Goal: Task Accomplishment & Management: Manage account settings

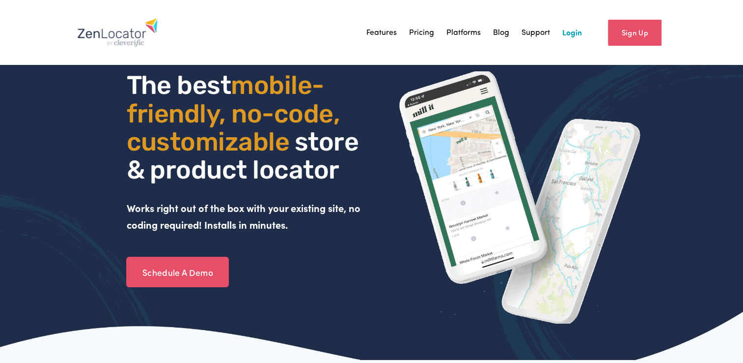
click at [575, 26] on link "Login" at bounding box center [573, 32] width 20 height 15
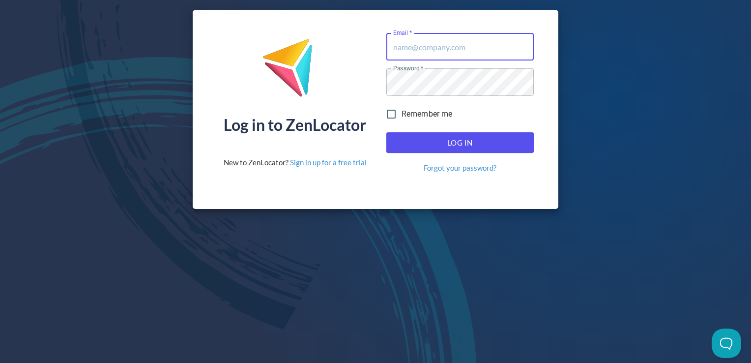
type input "[EMAIL_ADDRESS][DOMAIN_NAME]"
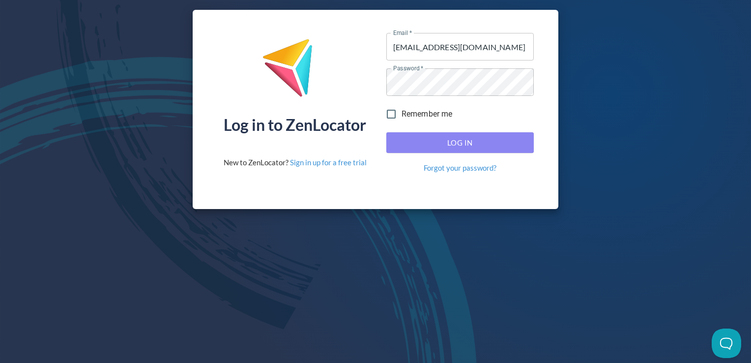
click at [488, 143] on span "Log In" at bounding box center [460, 142] width 126 height 13
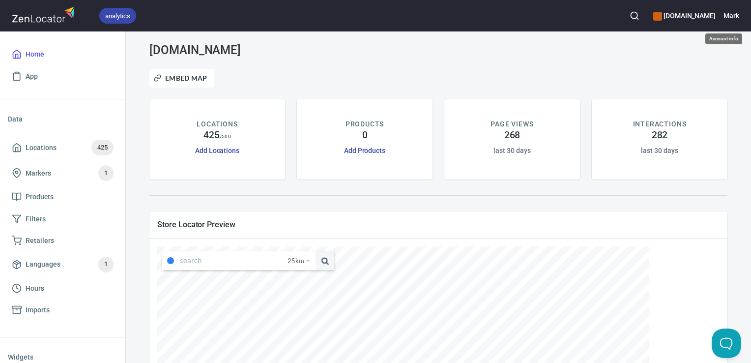
click at [731, 16] on h6 "Mark" at bounding box center [731, 15] width 16 height 11
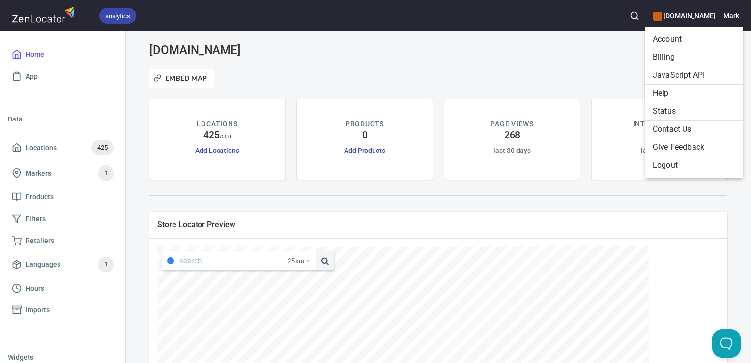
click at [686, 62] on li "Billing" at bounding box center [694, 57] width 98 height 18
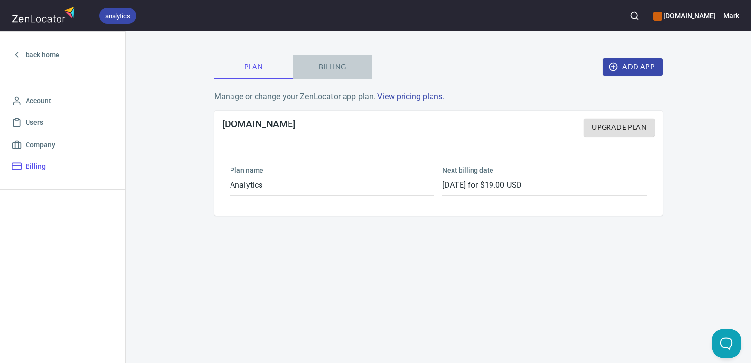
click at [339, 69] on span "Billing" at bounding box center [332, 67] width 67 height 12
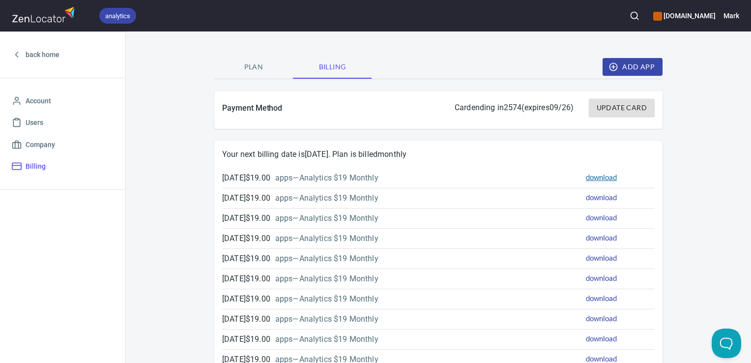
click at [590, 179] on link "download" at bounding box center [601, 176] width 31 height 9
